Goal: Task Accomplishment & Management: Manage account settings

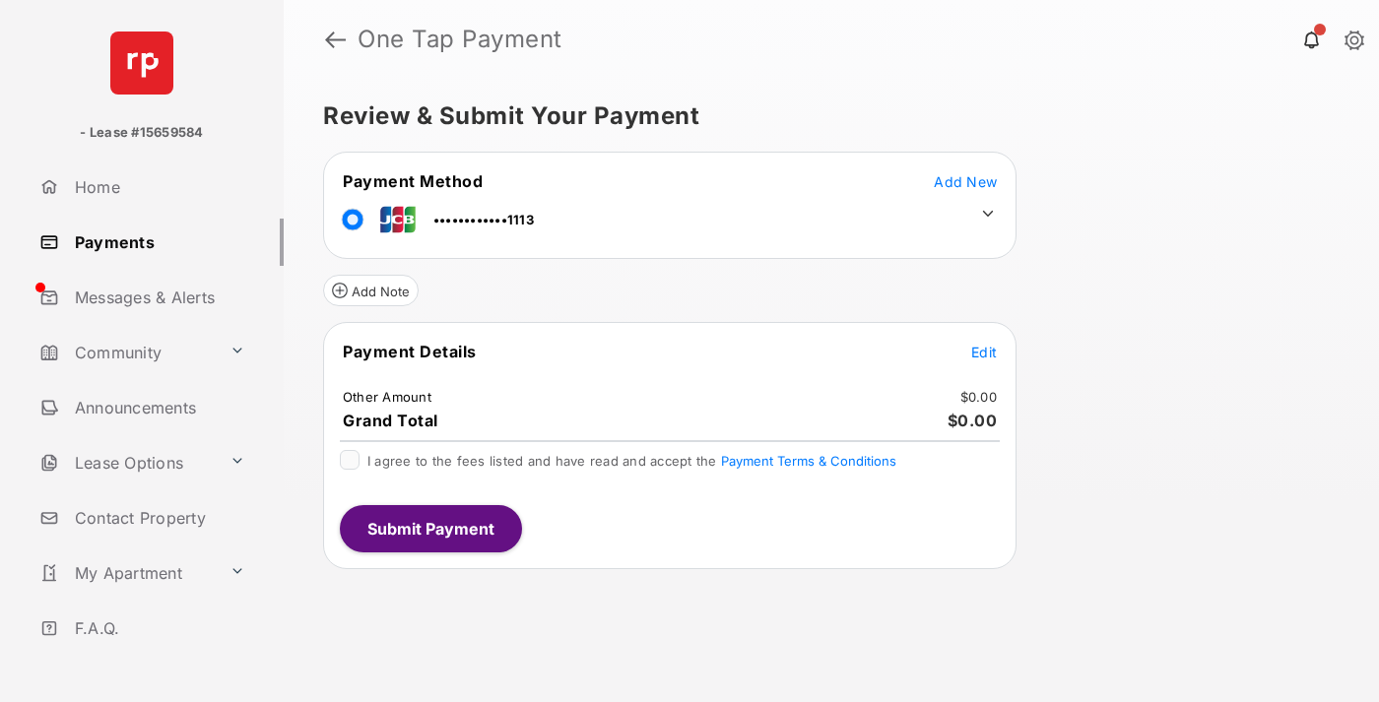
click at [984, 352] on span "Edit" at bounding box center [984, 352] width 26 height 17
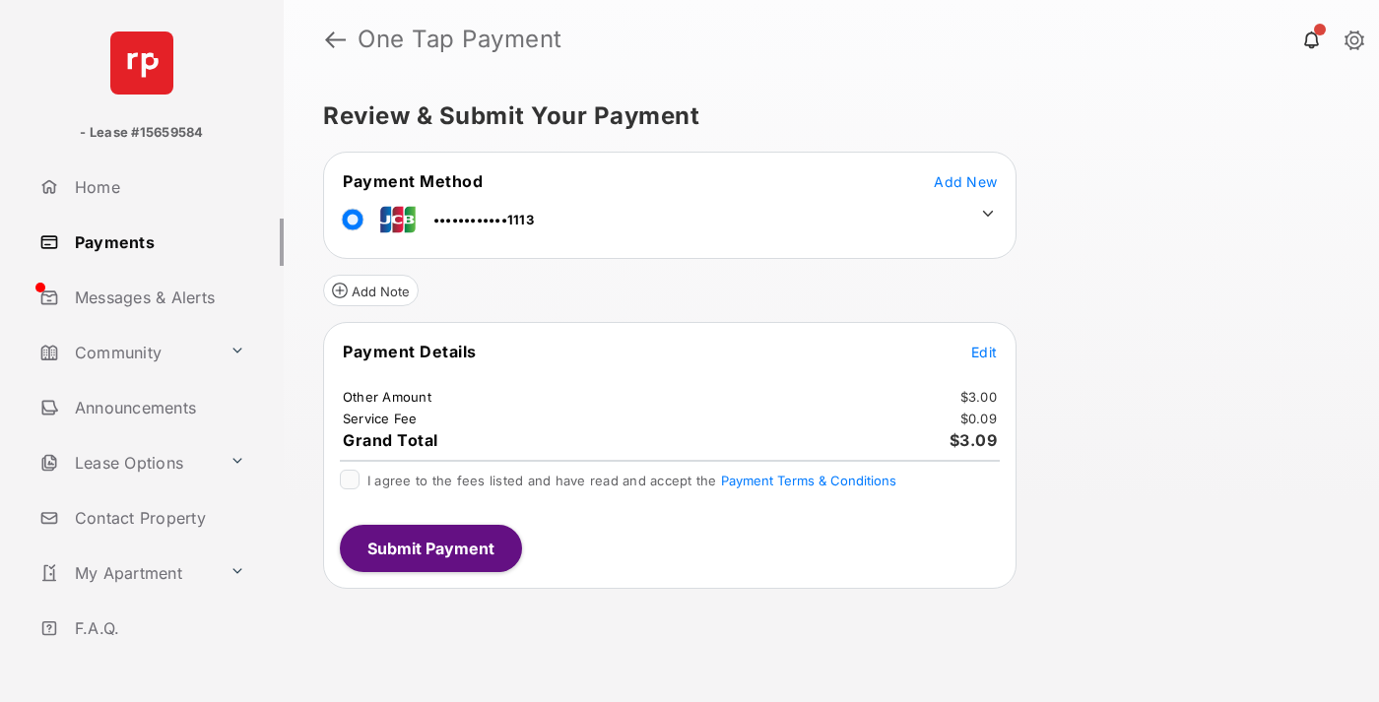
click at [988, 214] on icon at bounding box center [988, 214] width 18 height 18
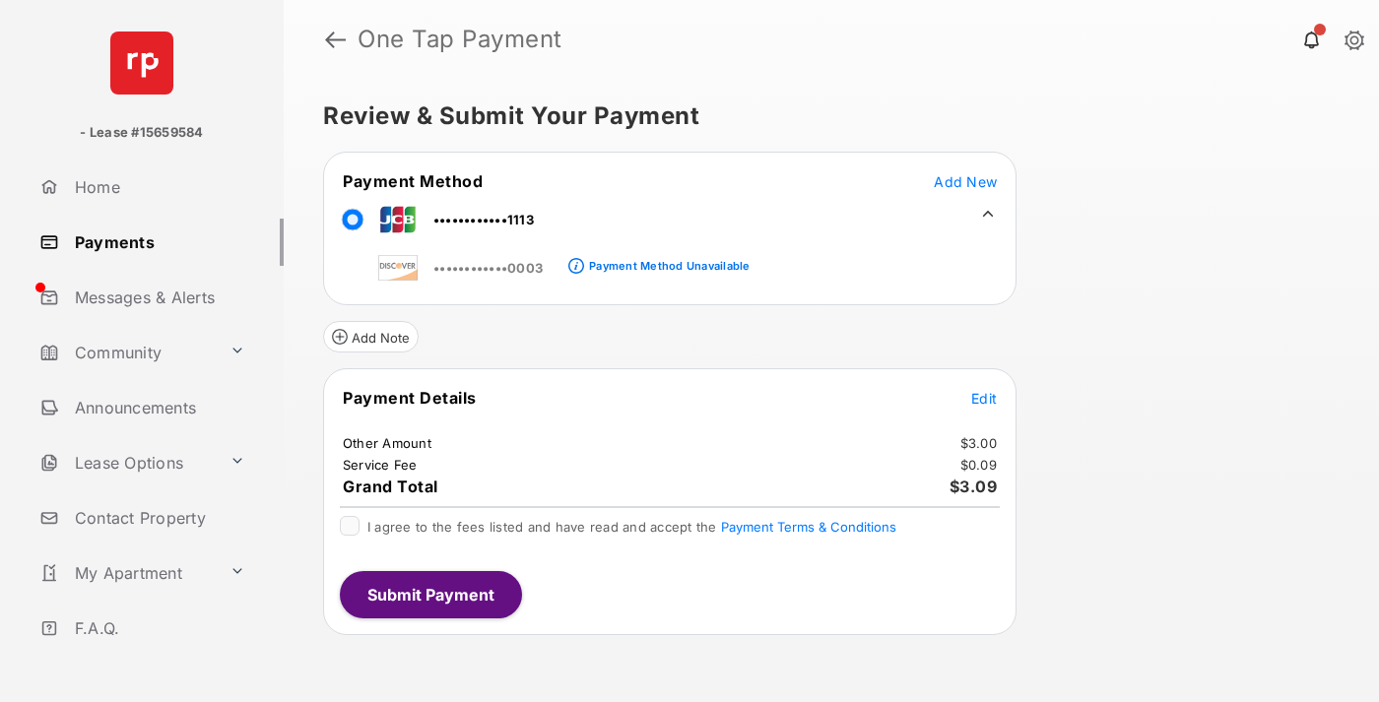
click at [154, 241] on link "Payments" at bounding box center [158, 242] width 252 height 47
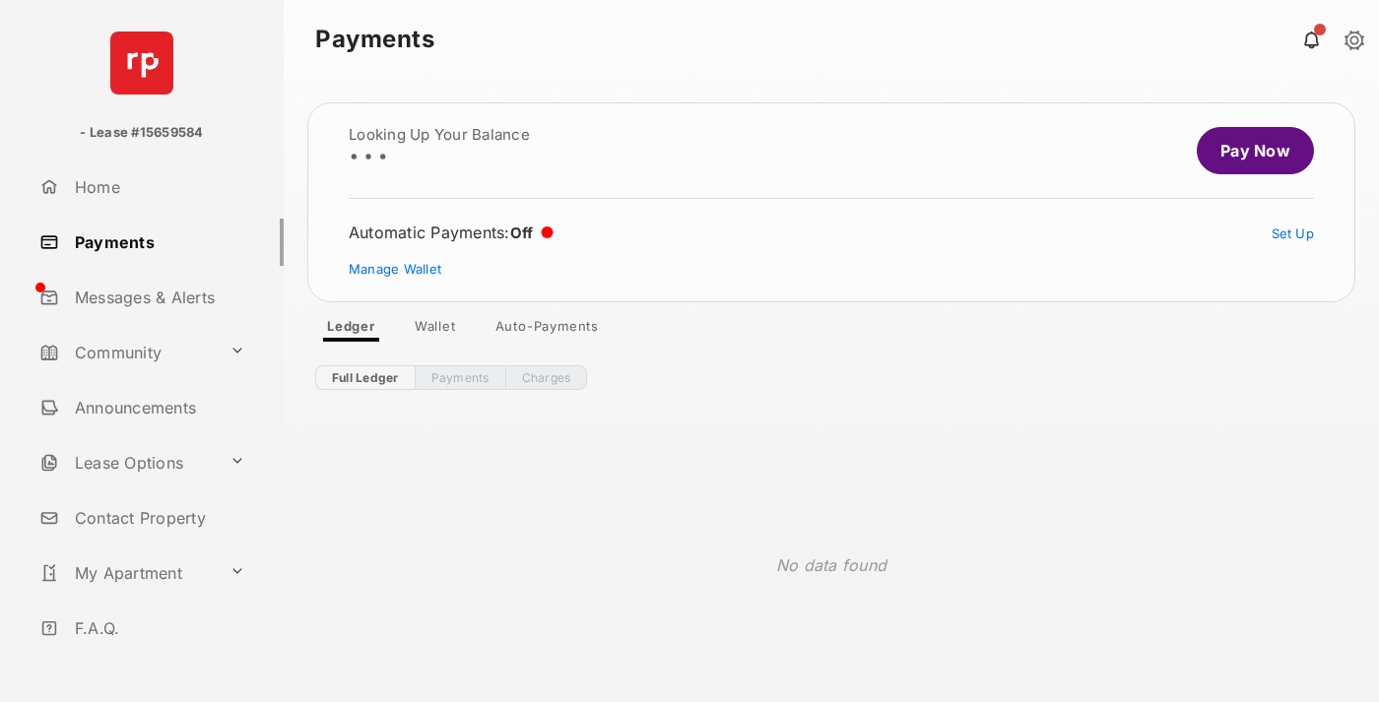
click at [395, 269] on link "Manage Wallet" at bounding box center [395, 269] width 93 height 16
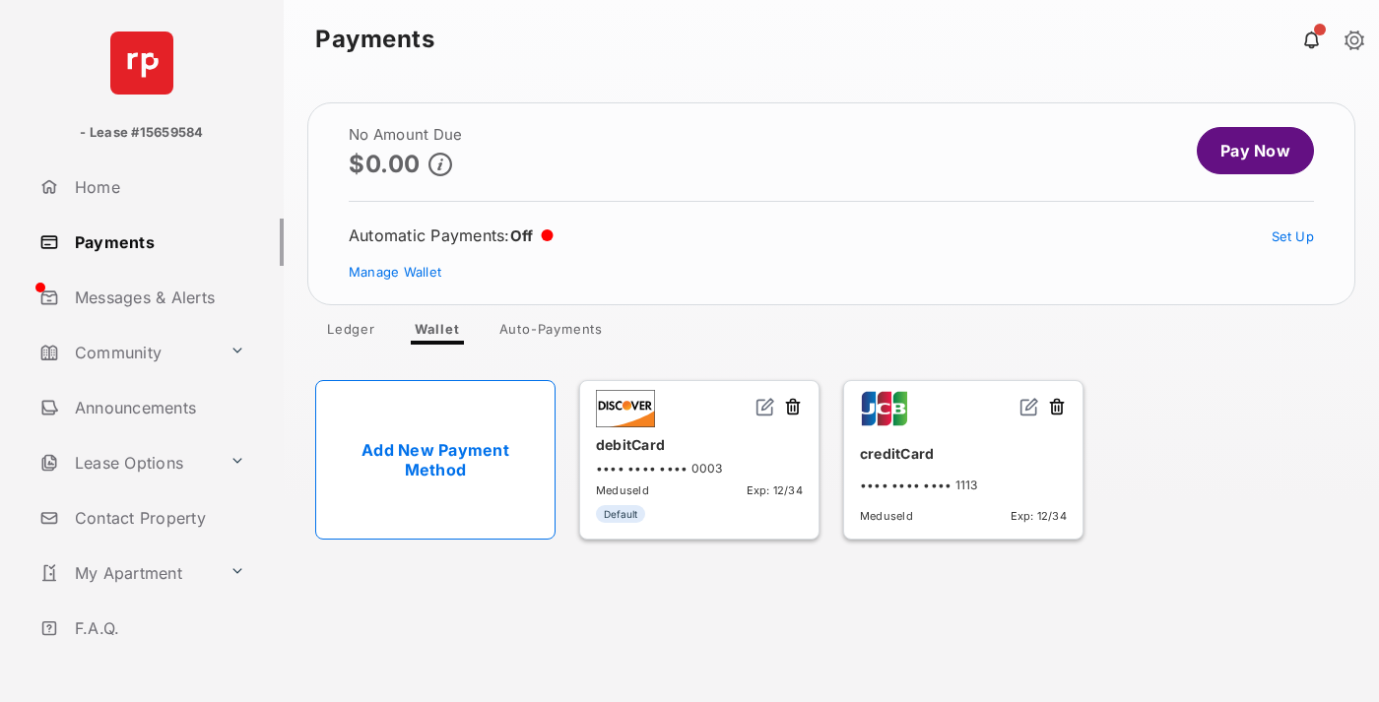
click at [1029, 408] on img at bounding box center [1029, 407] width 20 height 20
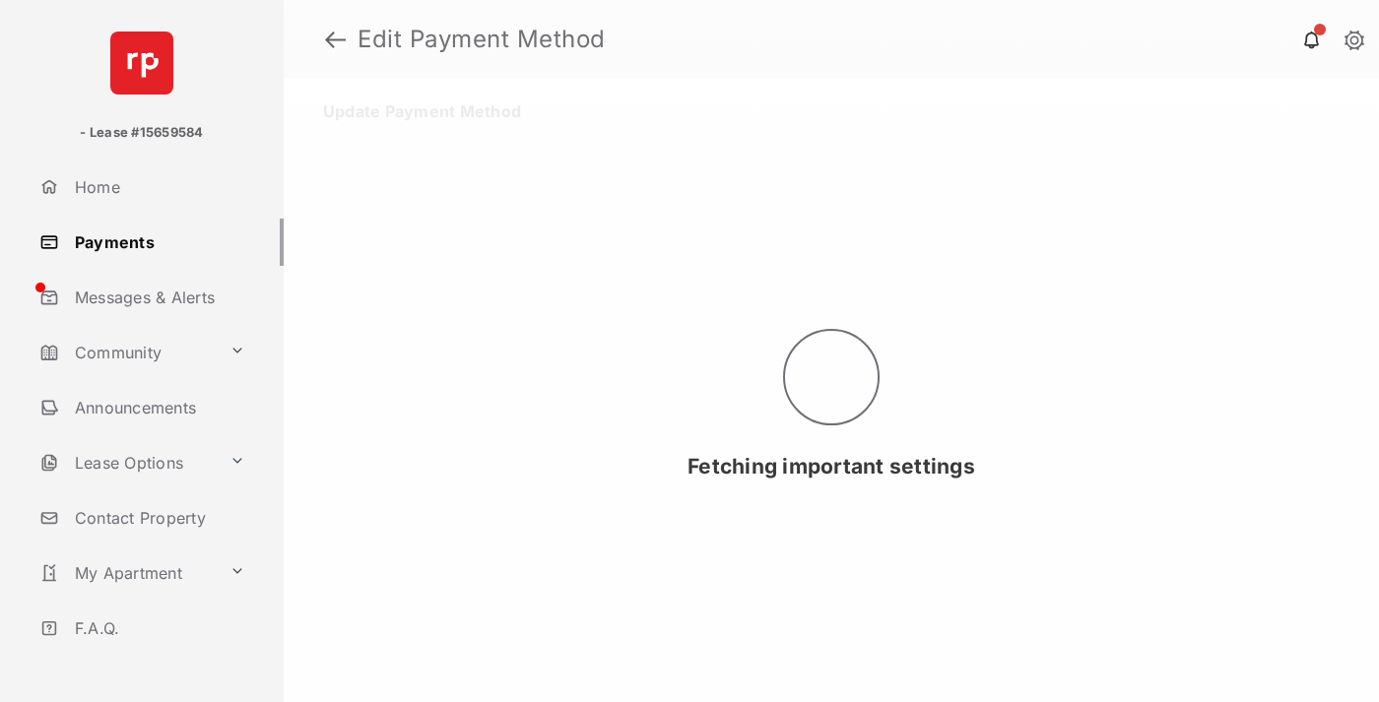
select select "**"
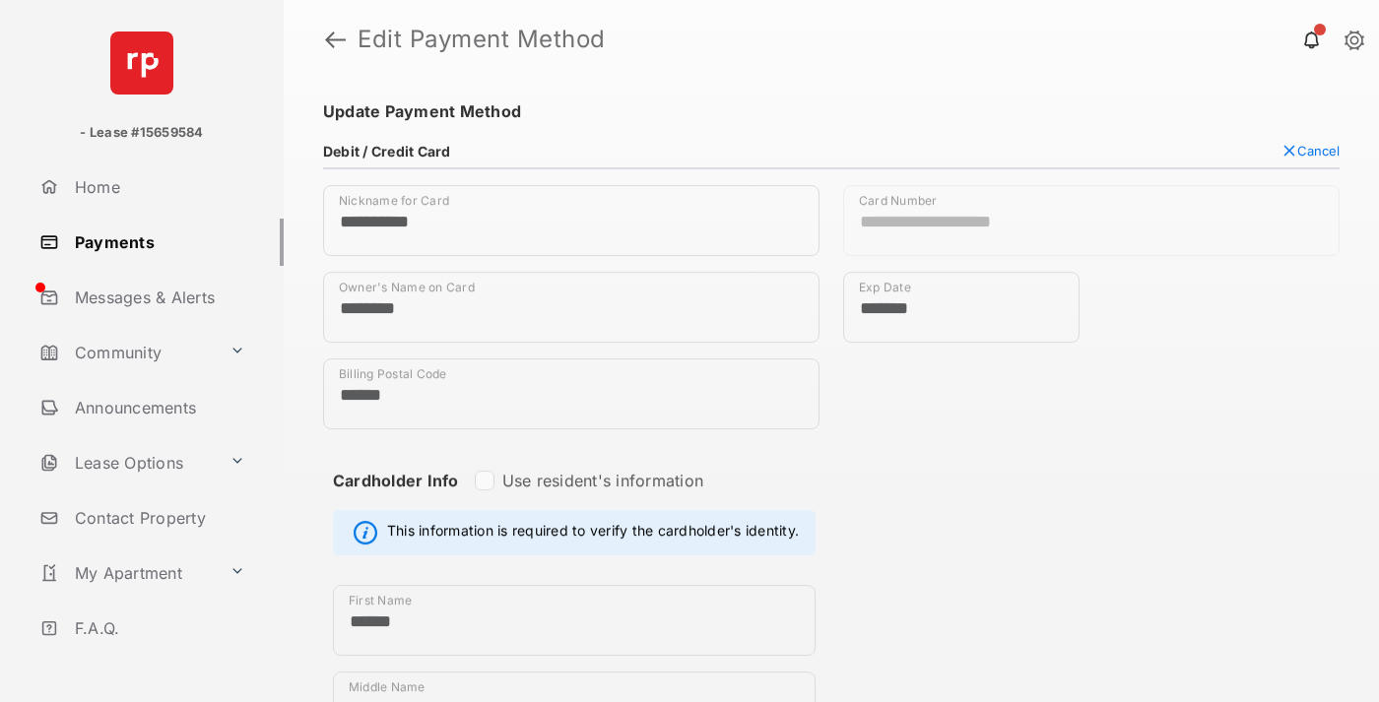
scroll to position [999, 0]
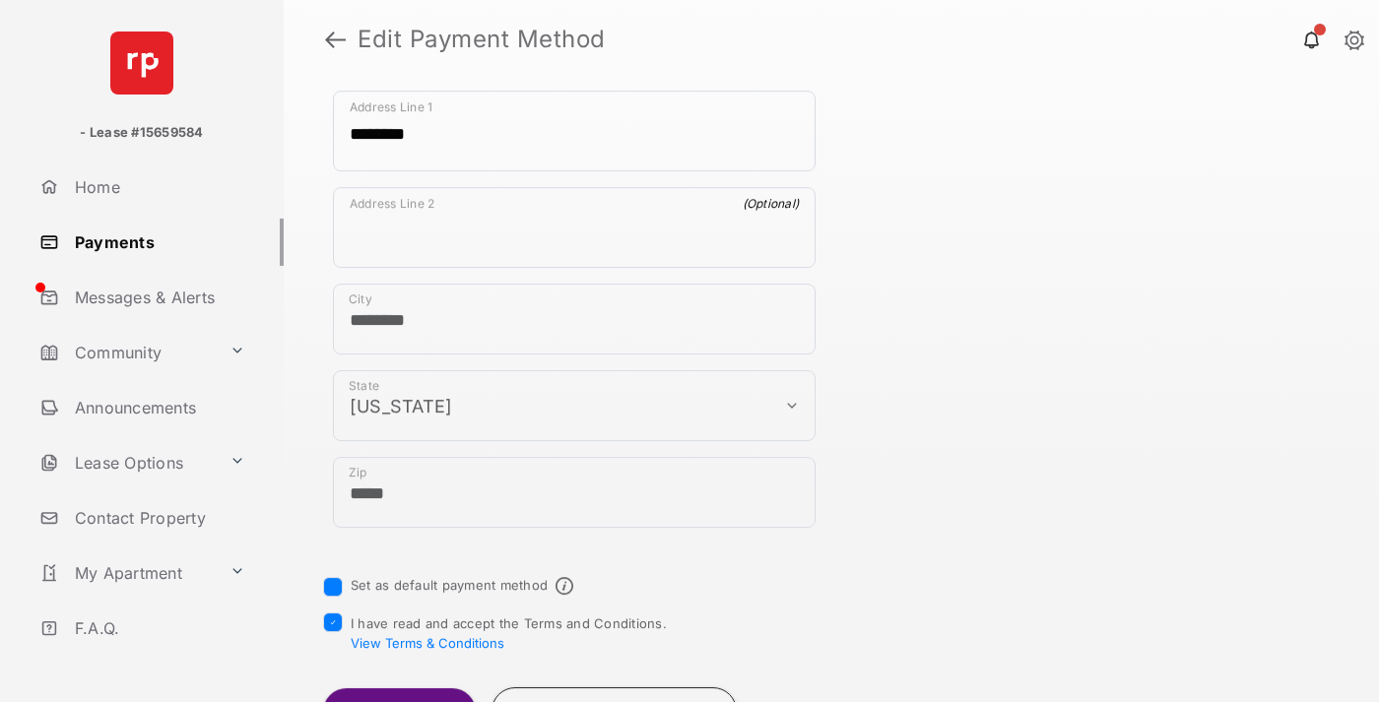
click at [398, 688] on button "Update Card" at bounding box center [399, 711] width 153 height 47
